Goal: Transaction & Acquisition: Purchase product/service

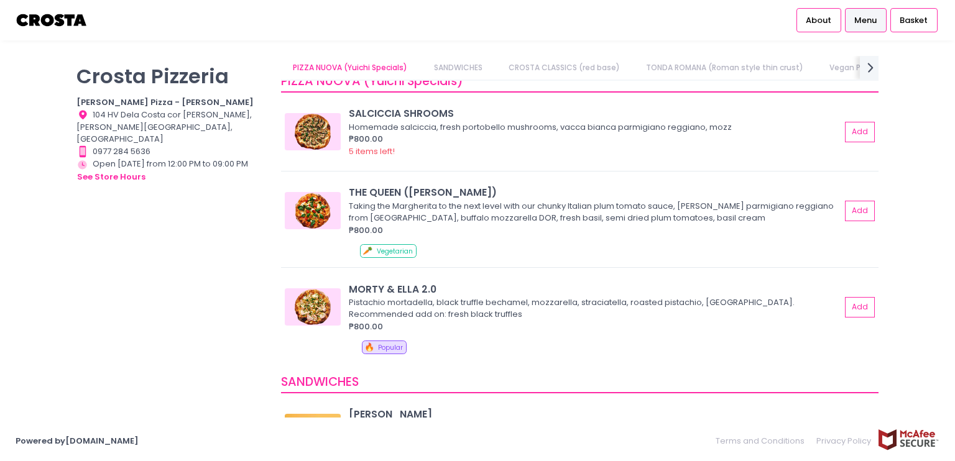
scroll to position [98, 0]
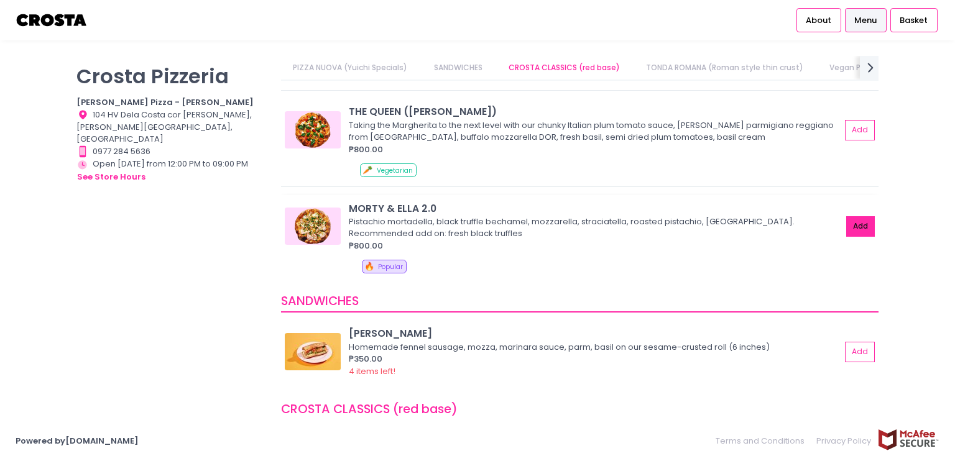
click at [846, 229] on button "Add" at bounding box center [860, 226] width 29 height 21
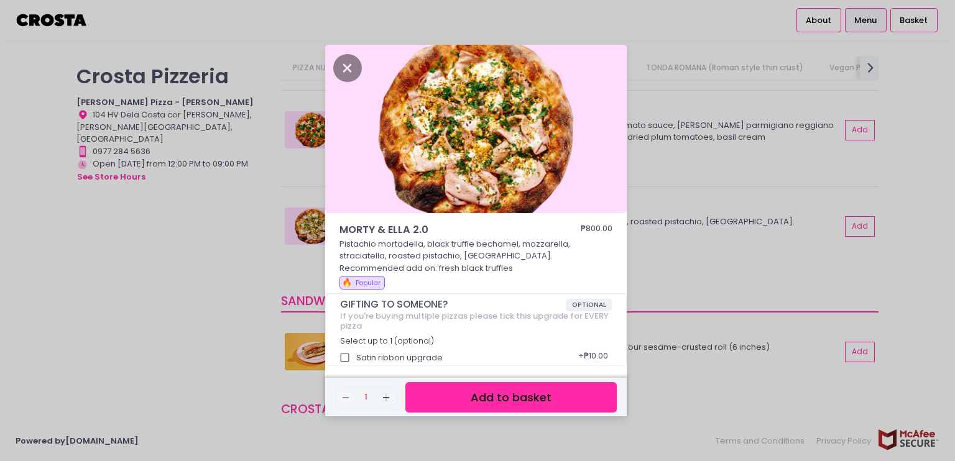
click at [475, 392] on button "Add to basket" at bounding box center [510, 397] width 211 height 30
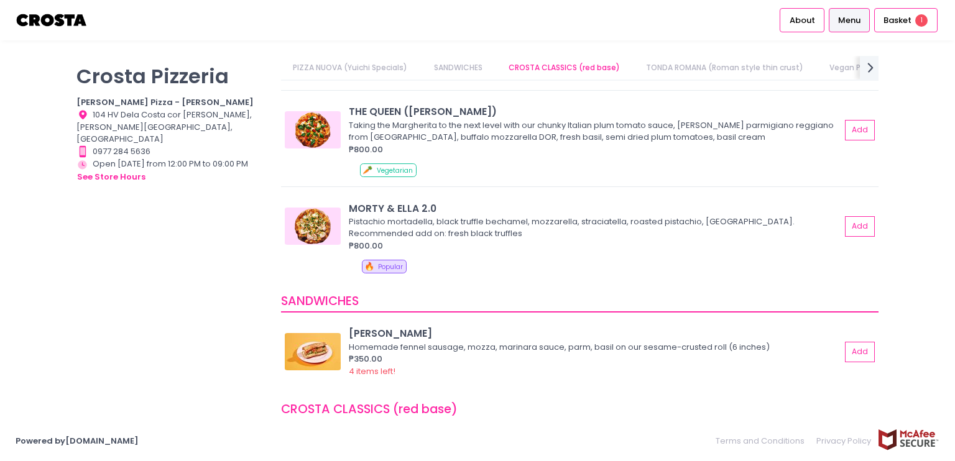
click at [878, 119] on div "PIZZA NUOVA (Yuichi Specials) SANDWICHES CROSTA CLASSICS (red base) TONDA ROMAN…" at bounding box center [579, 224] width 613 height 337
drag, startPoint x: 878, startPoint y: 119, endPoint x: 878, endPoint y: 139, distance: 19.3
click at [878, 139] on div "PIZZA NUOVA (Yuichi Specials) SANDWICHES CROSTA CLASSICS (red base) TONDA ROMAN…" at bounding box center [579, 224] width 613 height 337
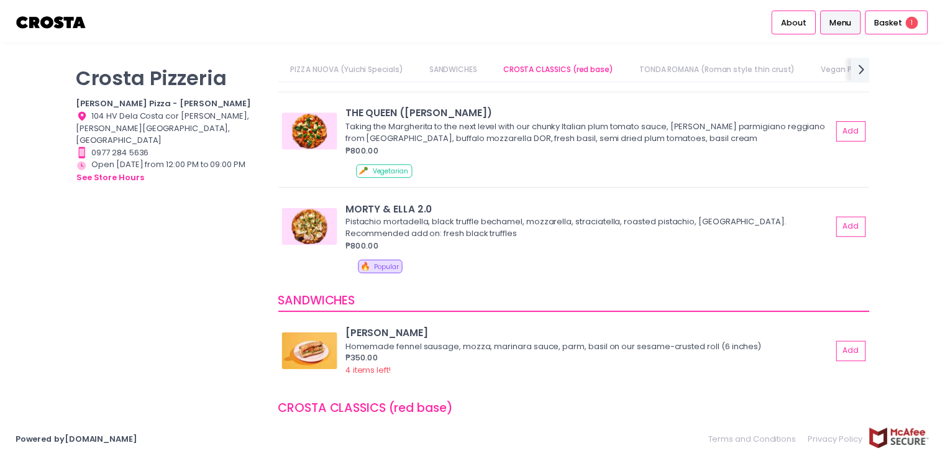
scroll to position [393, 0]
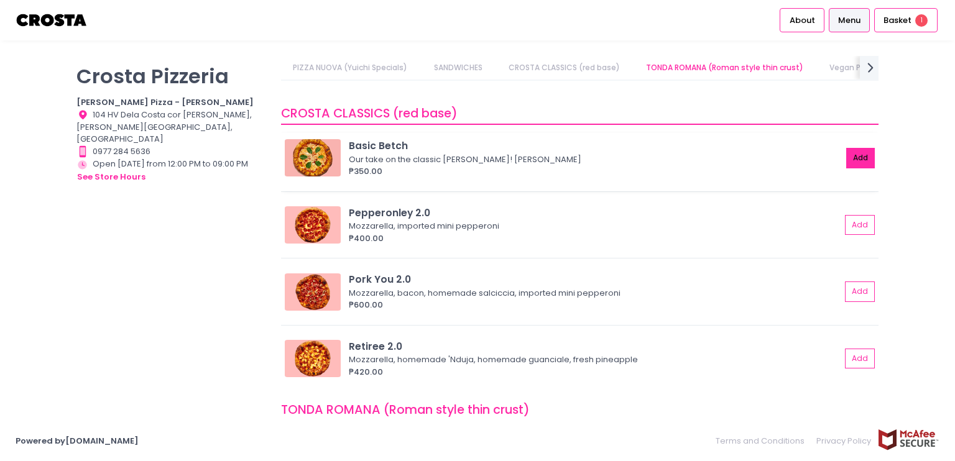
click at [857, 160] on button "Add" at bounding box center [860, 158] width 29 height 21
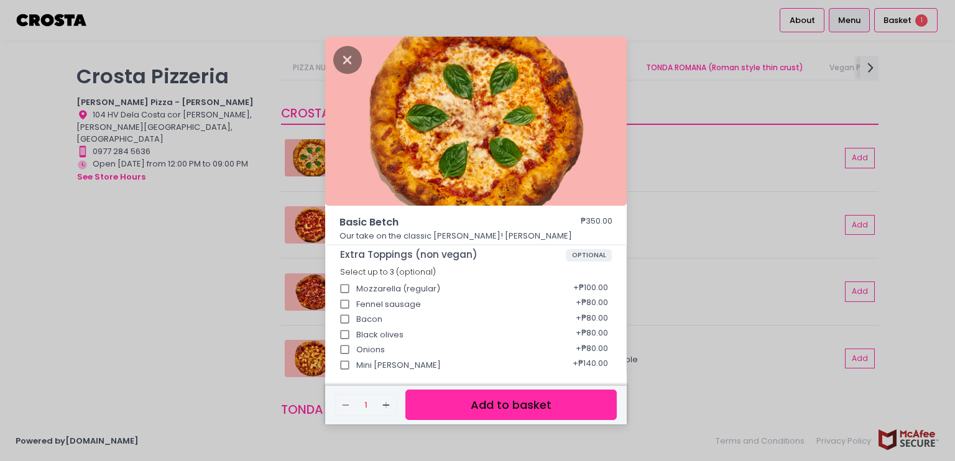
click at [341, 303] on input "Fennel sausage" at bounding box center [345, 305] width 24 height 24
checkbox input "true"
click at [468, 400] on button "Add to basket" at bounding box center [510, 405] width 211 height 30
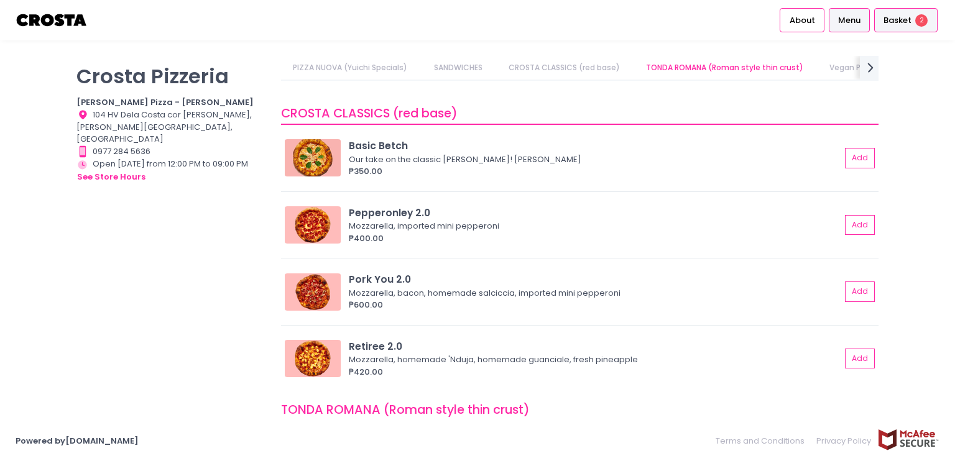
click at [889, 21] on span "Basket" at bounding box center [897, 20] width 28 height 12
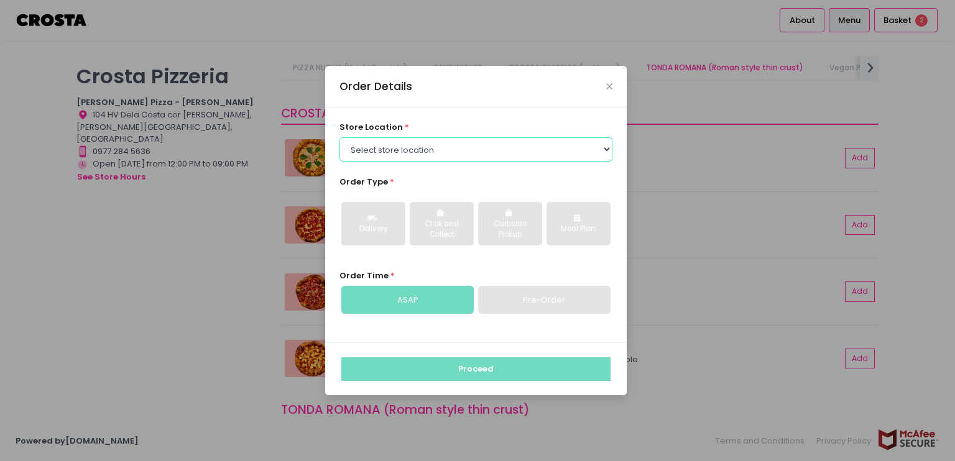
click at [440, 141] on select "Select store location Crosta Pizza - Salcedo Crosta Pizza - San Juan" at bounding box center [475, 149] width 273 height 24
select select "5fabb2e53664a8677beaeb89"
click at [339, 137] on select "Select store location Crosta Pizza - Salcedo Crosta Pizza - San Juan" at bounding box center [475, 149] width 273 height 24
click at [425, 188] on div "Order Type * Delivery Click and Collect Curbside Pickup Meal Plan" at bounding box center [475, 216] width 273 height 80
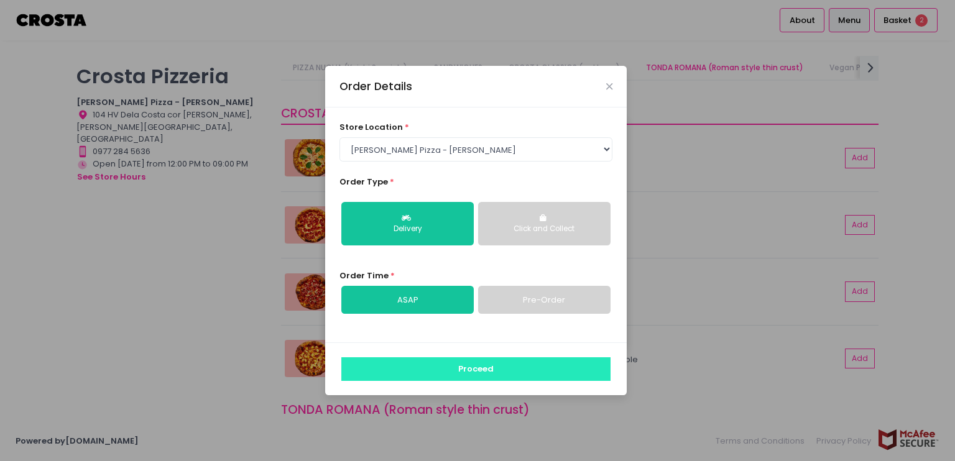
click at [503, 367] on button "Proceed" at bounding box center [475, 369] width 269 height 24
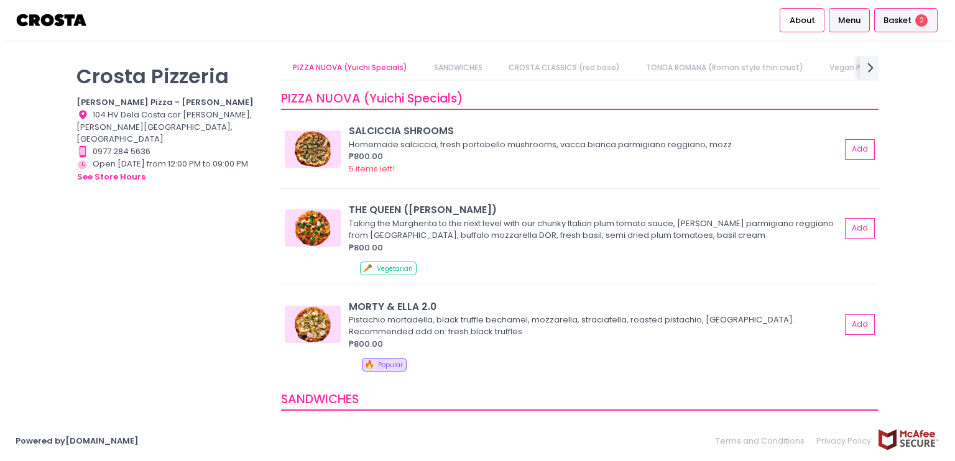
click at [893, 25] on span "Basket" at bounding box center [897, 20] width 28 height 12
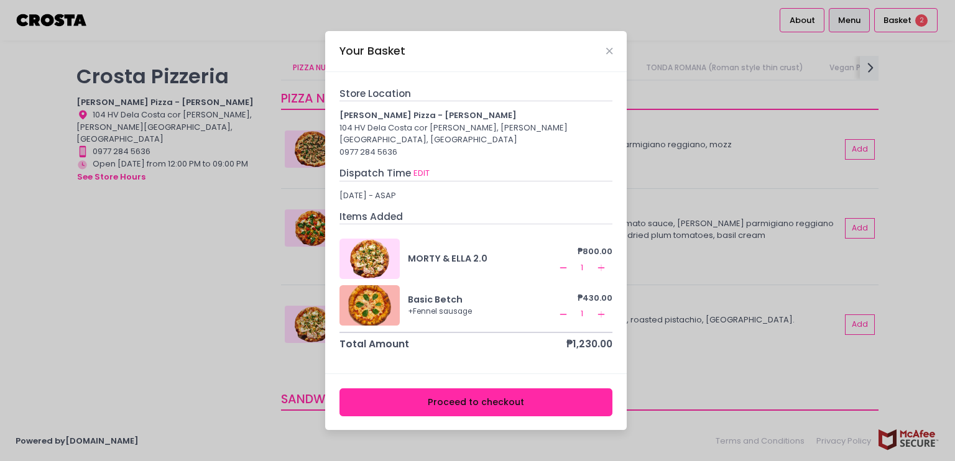
click at [474, 395] on button "Proceed to checkout" at bounding box center [475, 402] width 273 height 28
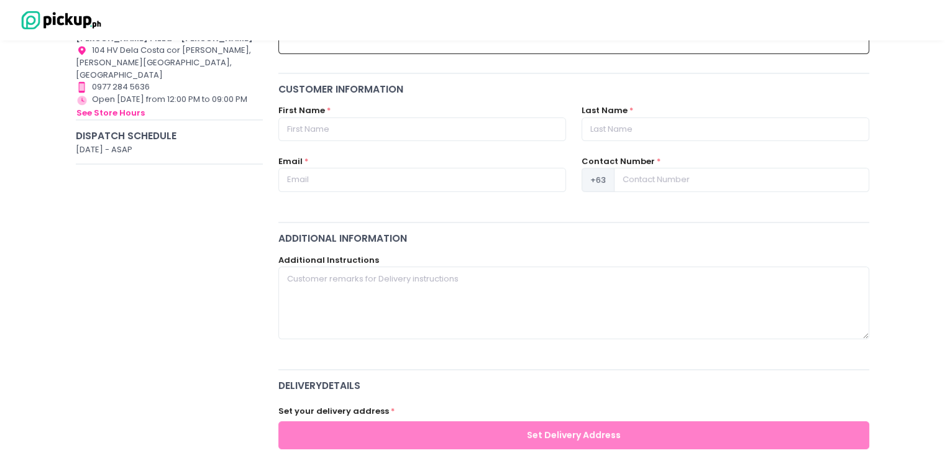
scroll to position [142, 0]
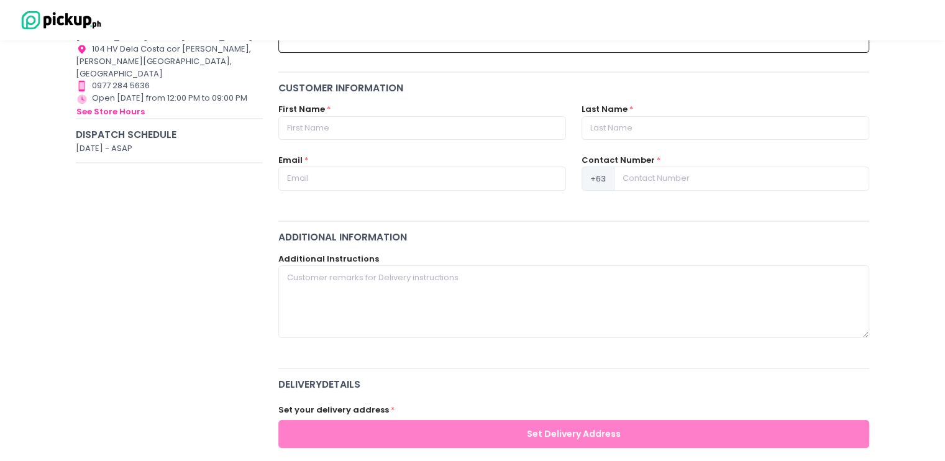
click at [447, 144] on div "First Name *" at bounding box center [421, 128] width 303 height 51
click at [449, 126] on input "text" at bounding box center [422, 128] width 288 height 24
type input "[PERSON_NAME]"
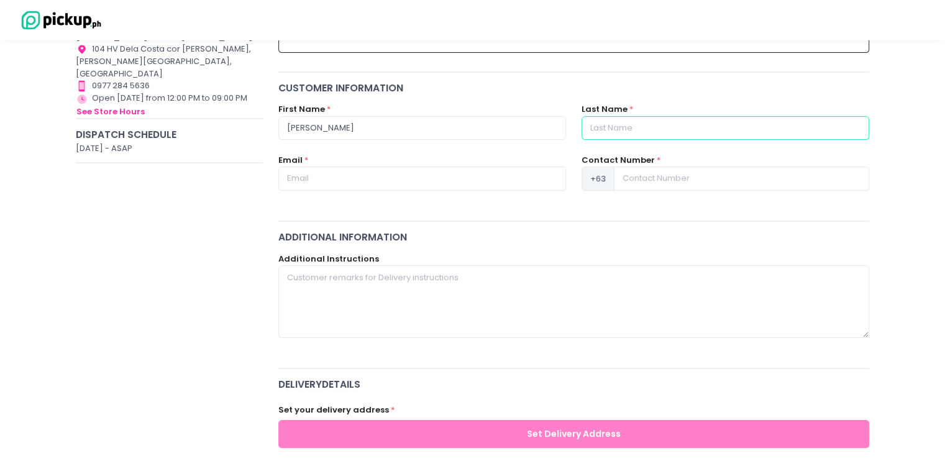
type input "Lacaden"
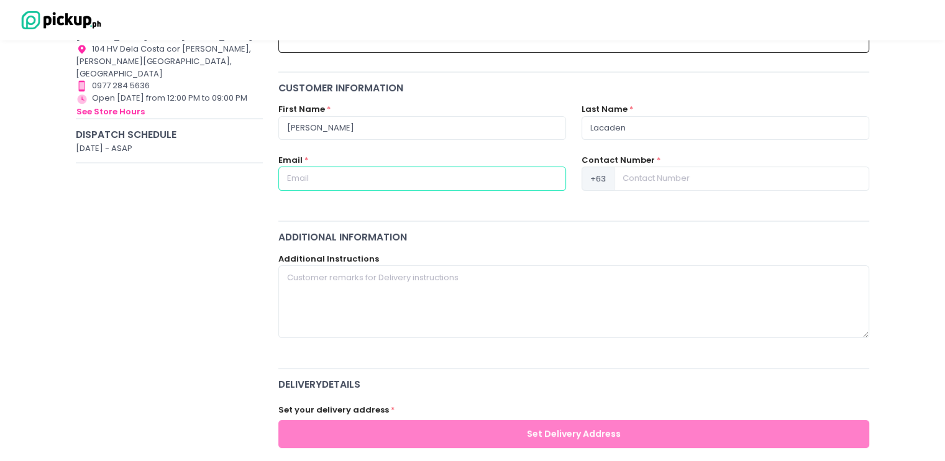
type input "valkrizden@gmail.com"
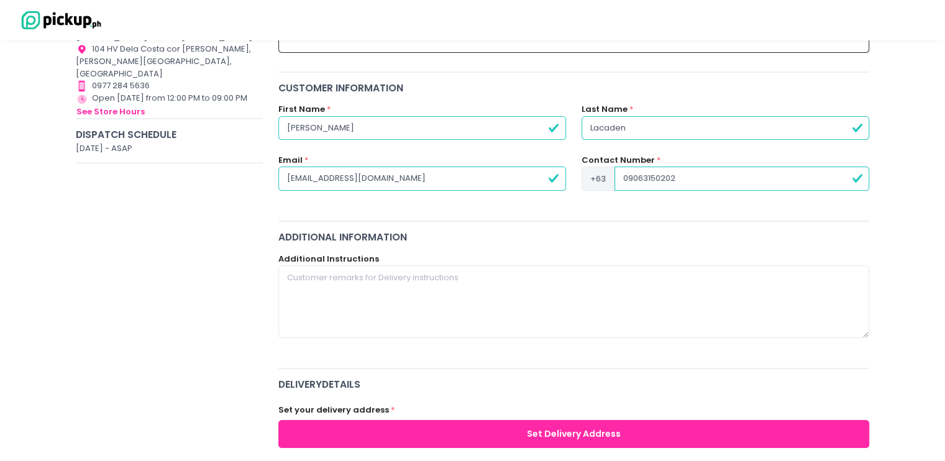
drag, startPoint x: 663, startPoint y: 176, endPoint x: 575, endPoint y: 172, distance: 88.4
click at [577, 172] on div "Contact Number * +63 09063150202" at bounding box center [725, 179] width 303 height 51
type input "9953626630"
drag, startPoint x: 326, startPoint y: 177, endPoint x: 249, endPoint y: 178, distance: 77.1
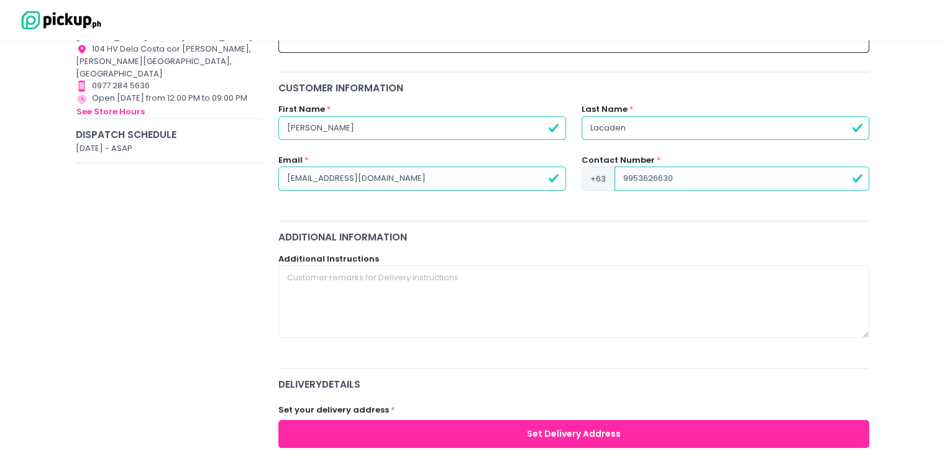
type input "[EMAIL_ADDRESS][DOMAIN_NAME]"
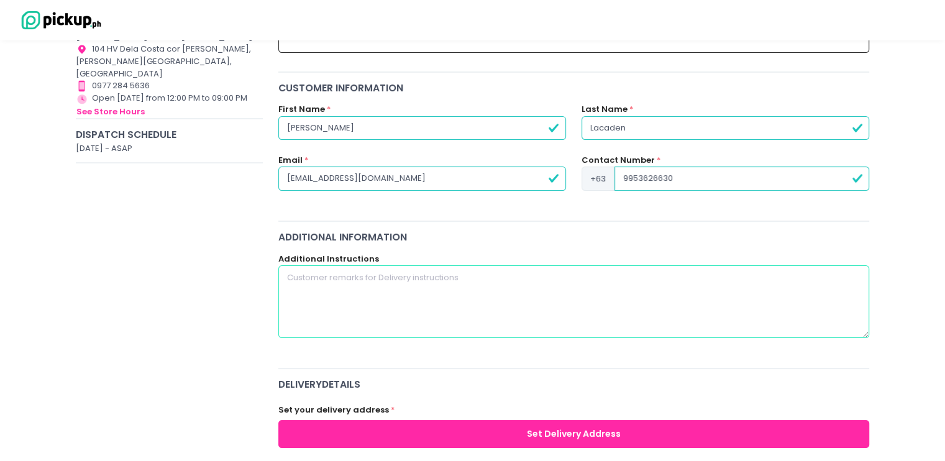
click at [776, 265] on textarea at bounding box center [574, 301] width 592 height 72
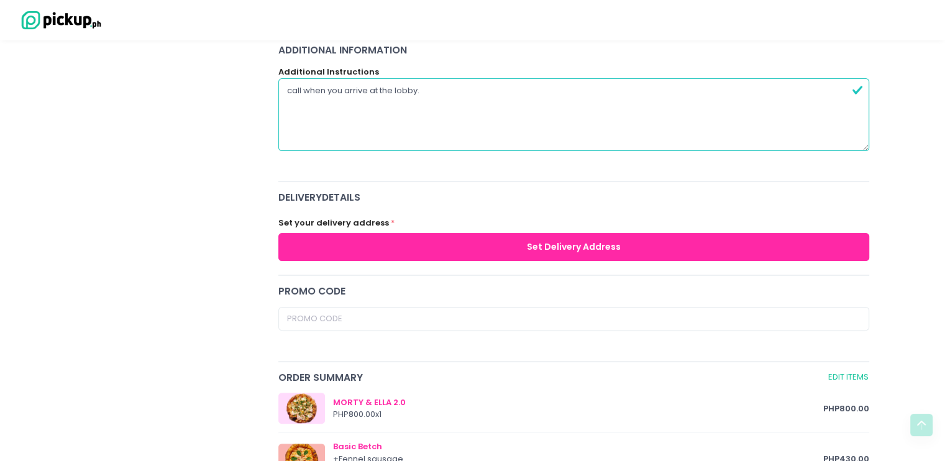
scroll to position [331, 0]
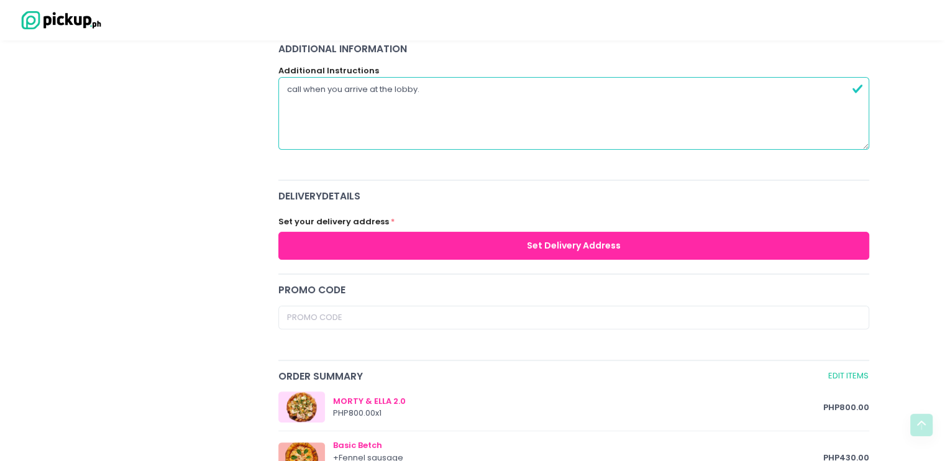
type textarea "call when you arrive at the lobby."
click at [611, 253] on button "Set Delivery Address" at bounding box center [574, 246] width 592 height 28
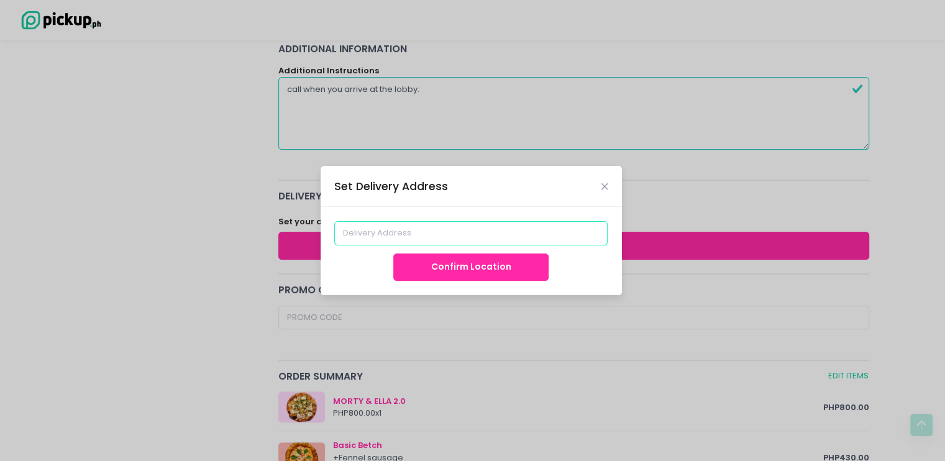
click at [488, 232] on input at bounding box center [470, 233] width 273 height 24
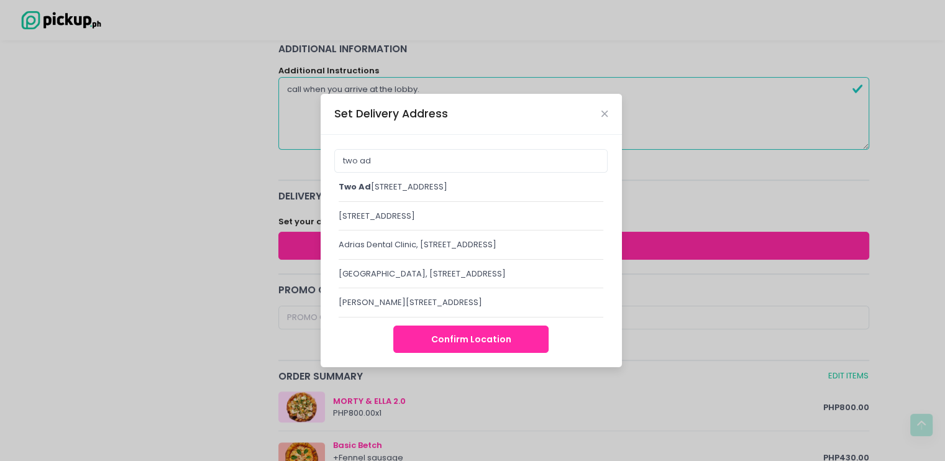
click at [510, 183] on div "two ad riatico Place, Adriatico Street, Ermita, Manila, Metro Manila, Philippin…" at bounding box center [471, 187] width 265 height 12
type input "Two Adriatico [STREET_ADDRESS]"
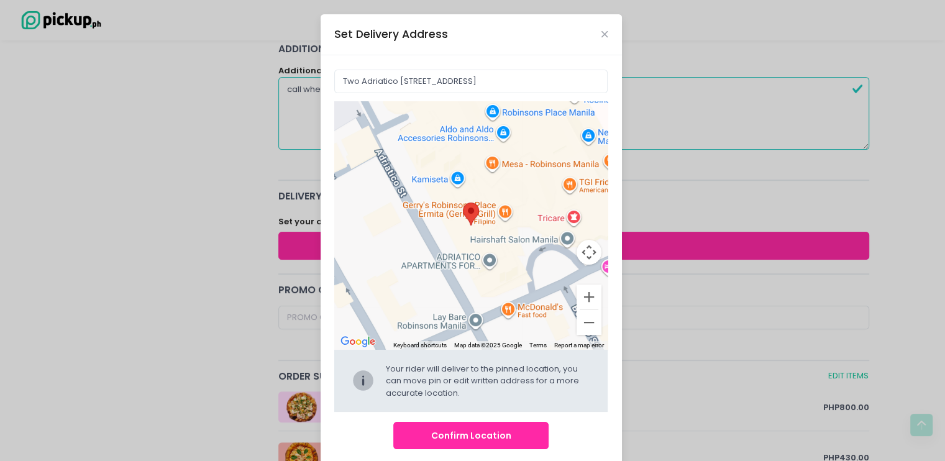
click at [457, 431] on button "Confirm Location" at bounding box center [470, 436] width 155 height 28
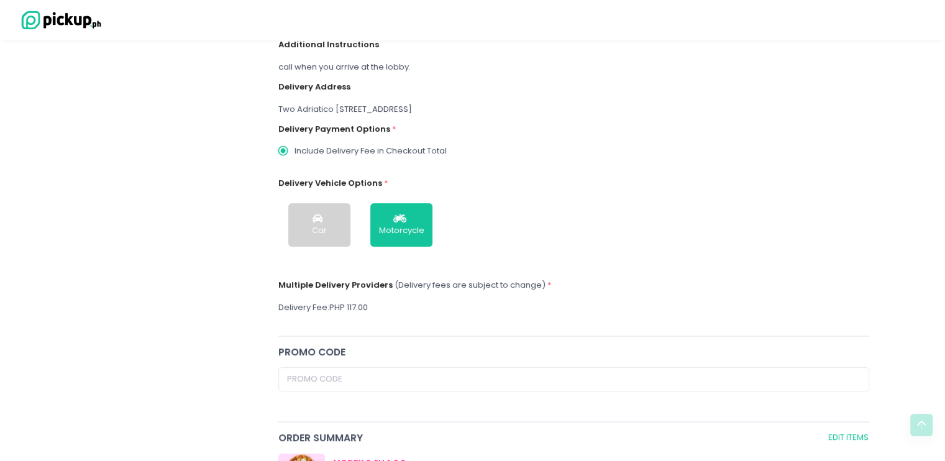
scroll to position [231, 0]
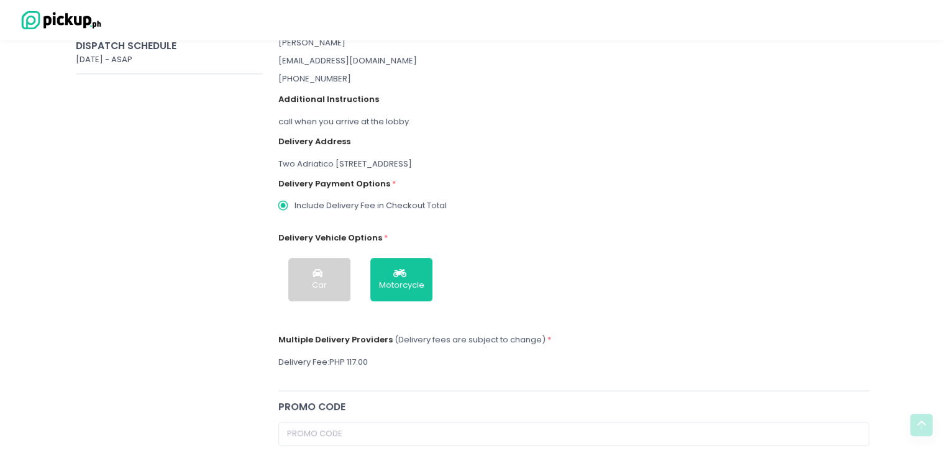
click at [356, 163] on div "Two Adriatico [STREET_ADDRESS]" at bounding box center [574, 164] width 592 height 12
click at [561, 167] on div "Two Adriatico [STREET_ADDRESS]" at bounding box center [574, 164] width 592 height 12
click at [628, 163] on div "Two Adriatico [STREET_ADDRESS]" at bounding box center [574, 164] width 592 height 12
click at [597, 158] on div "Two Adriatico [STREET_ADDRESS]" at bounding box center [574, 164] width 592 height 12
click at [280, 163] on div "Two Adriatico [STREET_ADDRESS]" at bounding box center [574, 164] width 592 height 12
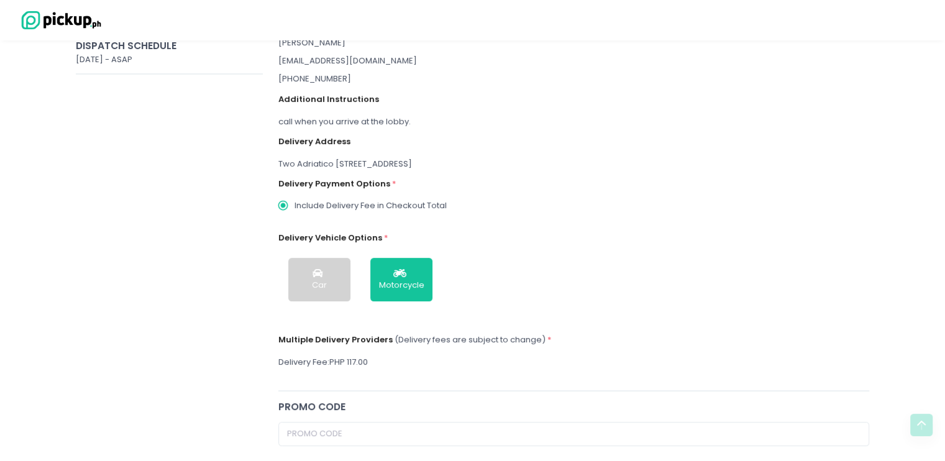
click at [276, 160] on div "delivery Details EDIT Customer Information Valerie Lacaden boredgardengnome@gma…" at bounding box center [573, 187] width 607 height 390
click at [280, 162] on div "Two Adriatico [STREET_ADDRESS]" at bounding box center [574, 164] width 592 height 12
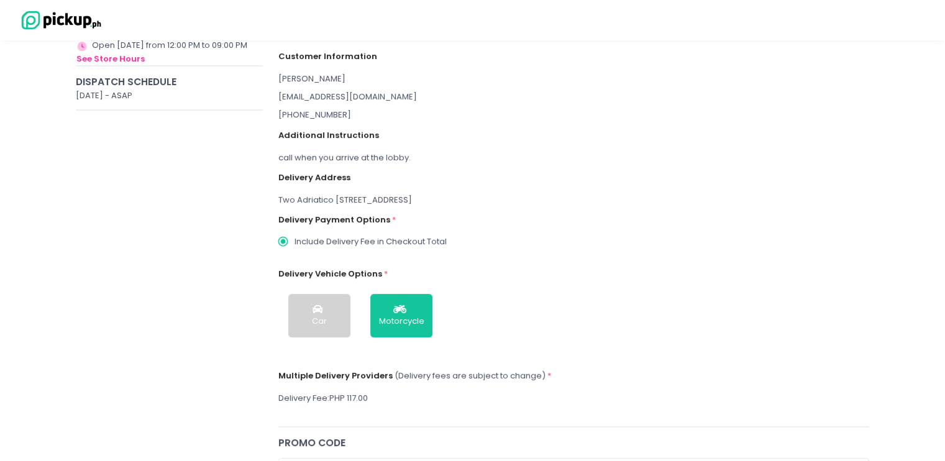
scroll to position [198, 0]
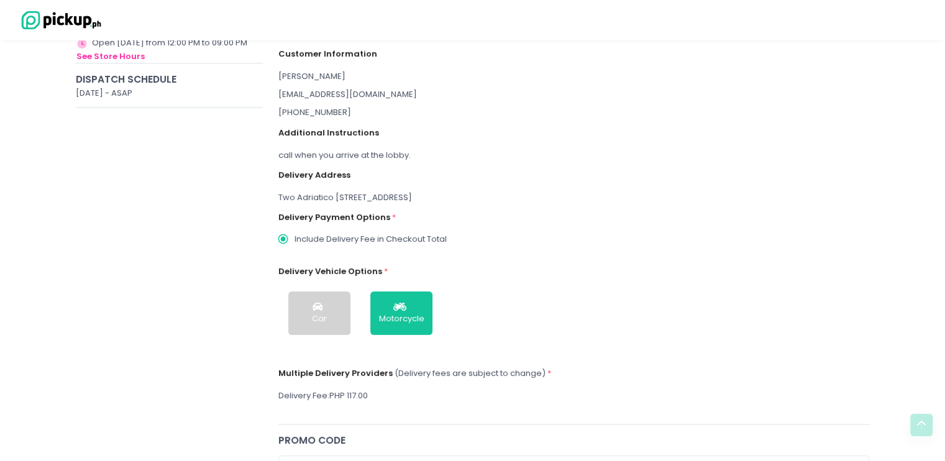
click at [326, 200] on div "Two Adriatico [STREET_ADDRESS]" at bounding box center [574, 197] width 592 height 12
click at [327, 199] on div "Two Adriatico [STREET_ADDRESS]" at bounding box center [574, 197] width 592 height 12
click at [567, 198] on div "Two Adriatico [STREET_ADDRESS]" at bounding box center [574, 197] width 592 height 12
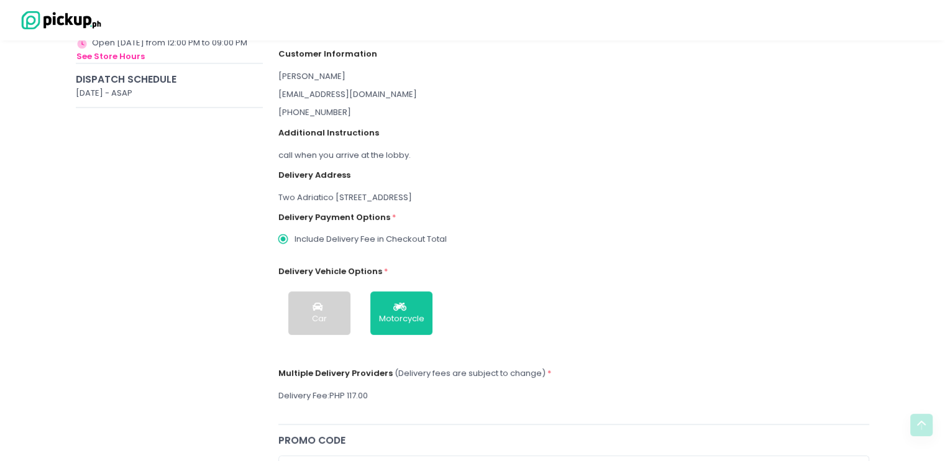
click at [602, 204] on div "Delivery Payment Options * Include Delivery Fee in Checkout Total" at bounding box center [574, 223] width 592 height 40
click at [597, 199] on div "Two Adriatico [STREET_ADDRESS]" at bounding box center [574, 197] width 592 height 12
click at [589, 198] on div "Two Adriatico [STREET_ADDRESS]" at bounding box center [574, 197] width 592 height 12
click at [588, 195] on div "Two Adriatico [STREET_ADDRESS]" at bounding box center [574, 197] width 592 height 12
click at [584, 193] on div "Two Adriatico [STREET_ADDRESS]" at bounding box center [574, 197] width 592 height 12
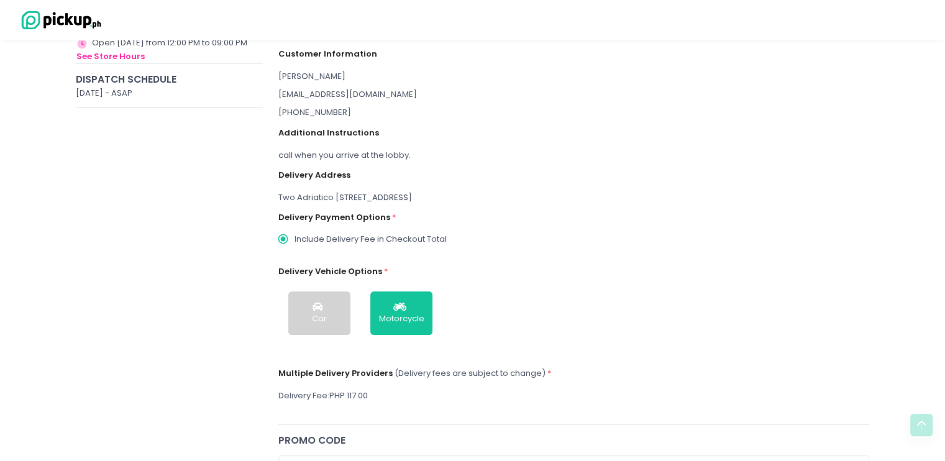
drag, startPoint x: 281, startPoint y: 196, endPoint x: 295, endPoint y: 196, distance: 14.3
click at [291, 196] on div "Two Adriatico [STREET_ADDRESS]" at bounding box center [574, 197] width 592 height 12
click at [328, 193] on div "Two Adriatico [STREET_ADDRESS]" at bounding box center [574, 197] width 592 height 12
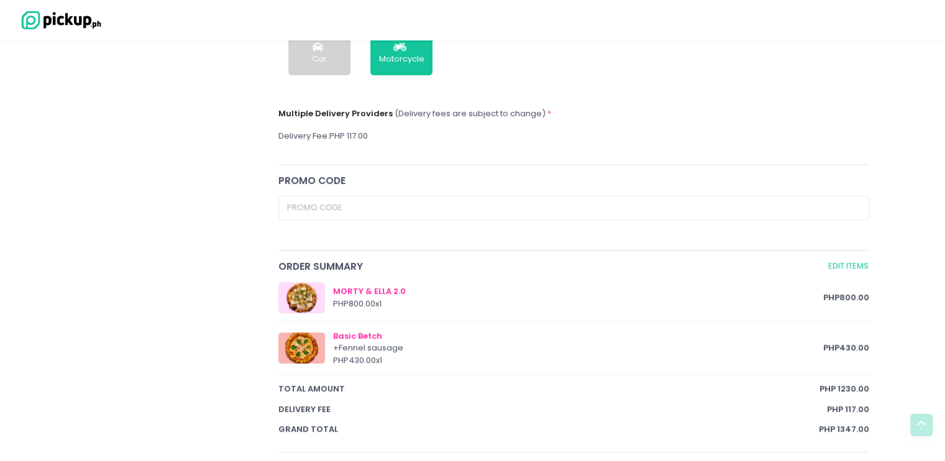
scroll to position [465, 0]
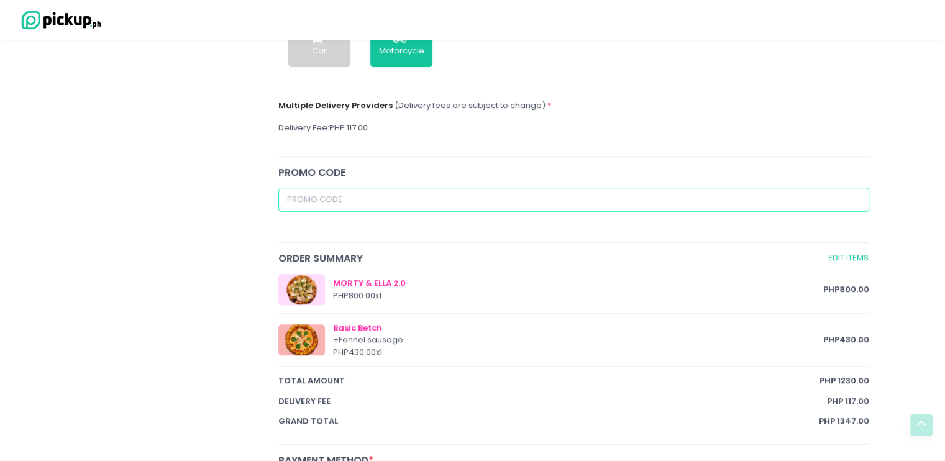
click at [470, 204] on input "text" at bounding box center [574, 200] width 592 height 24
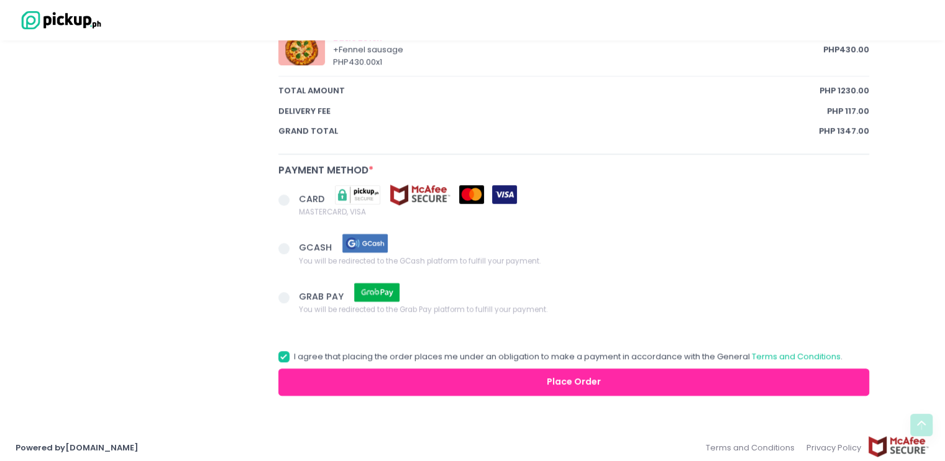
scroll to position [760, 0]
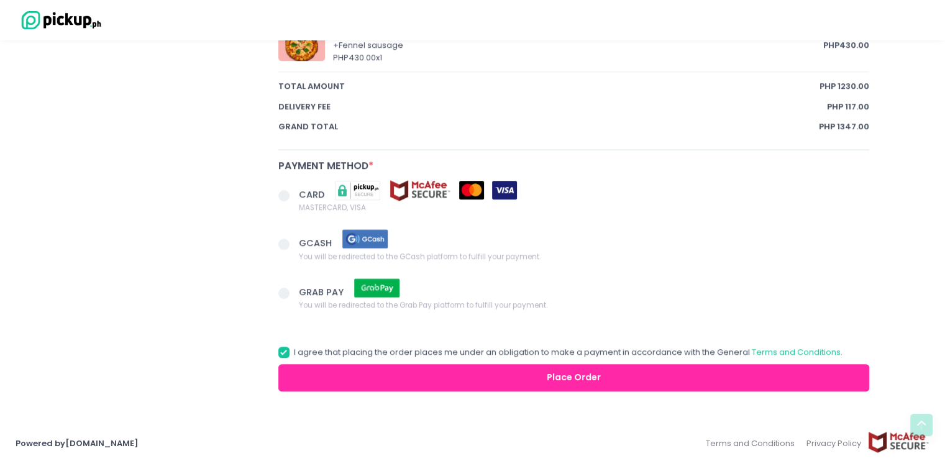
click at [311, 241] on span "GCASH" at bounding box center [316, 243] width 35 height 12
click at [302, 241] on input "GCASH You will be redirected to the GCash platform to fulfill your payment." at bounding box center [298, 242] width 8 height 8
click at [306, 375] on button "Place Order" at bounding box center [574, 378] width 592 height 28
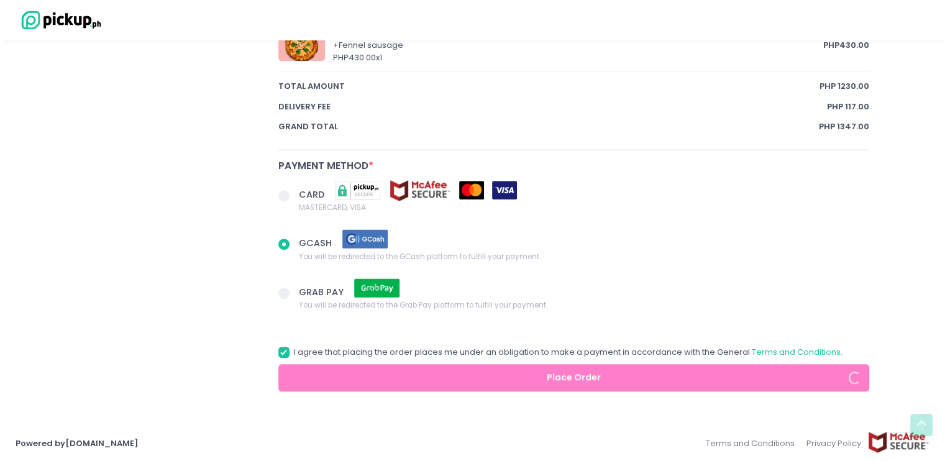
radio input "true"
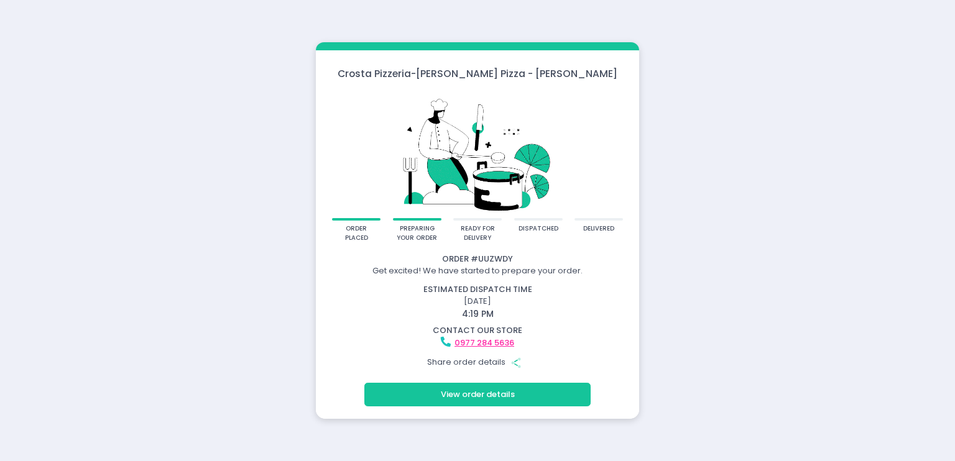
click at [495, 392] on button "View order details" at bounding box center [477, 395] width 226 height 24
